Goal: Navigation & Orientation: Find specific page/section

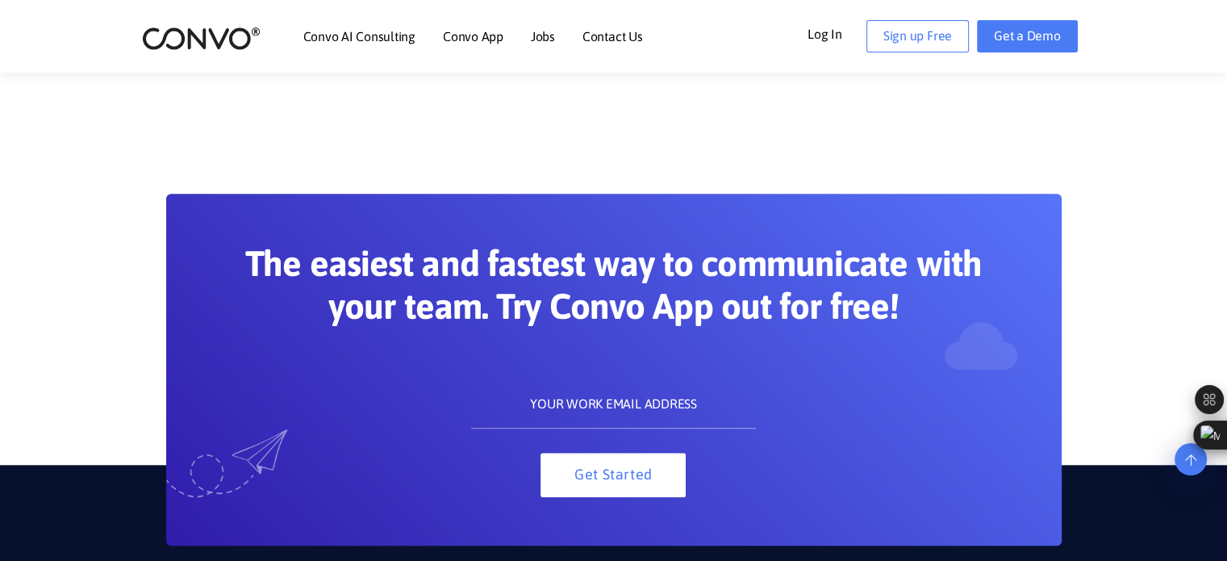
scroll to position [1312, 0]
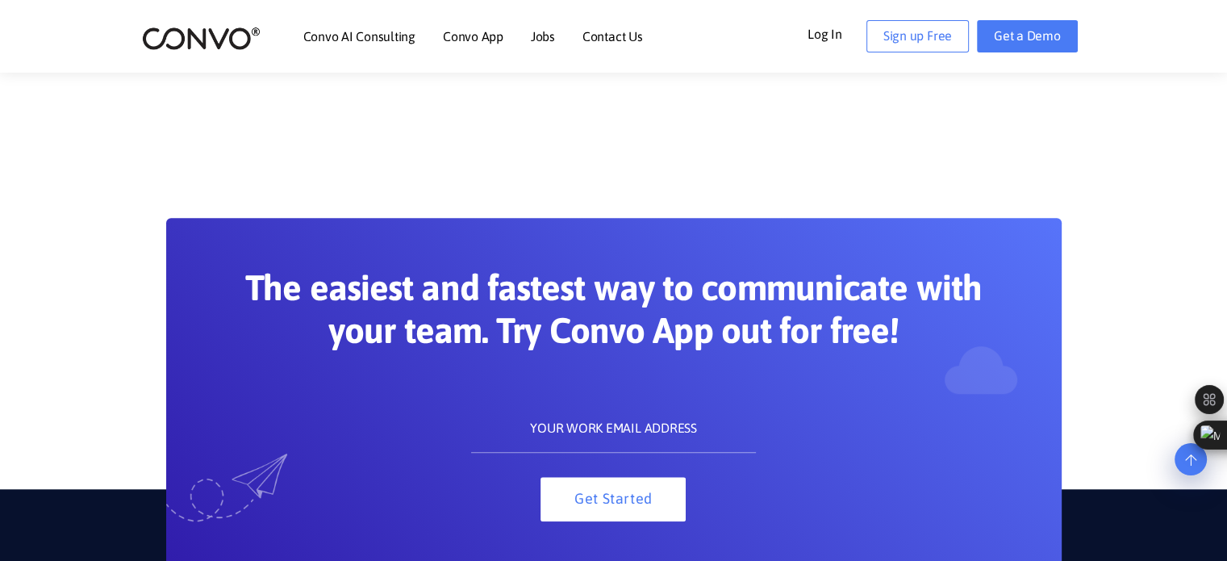
click at [541, 38] on link "Jobs" at bounding box center [543, 36] width 24 height 13
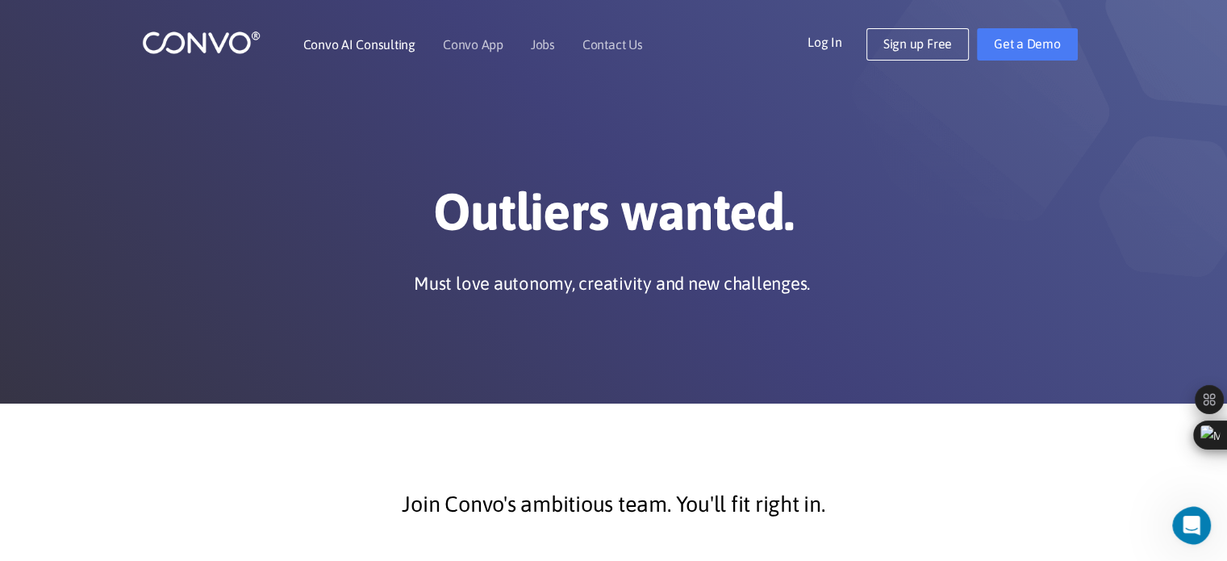
click at [357, 48] on link "Convo AI Consulting" at bounding box center [359, 44] width 112 height 13
